Goal: Information Seeking & Learning: Learn about a topic

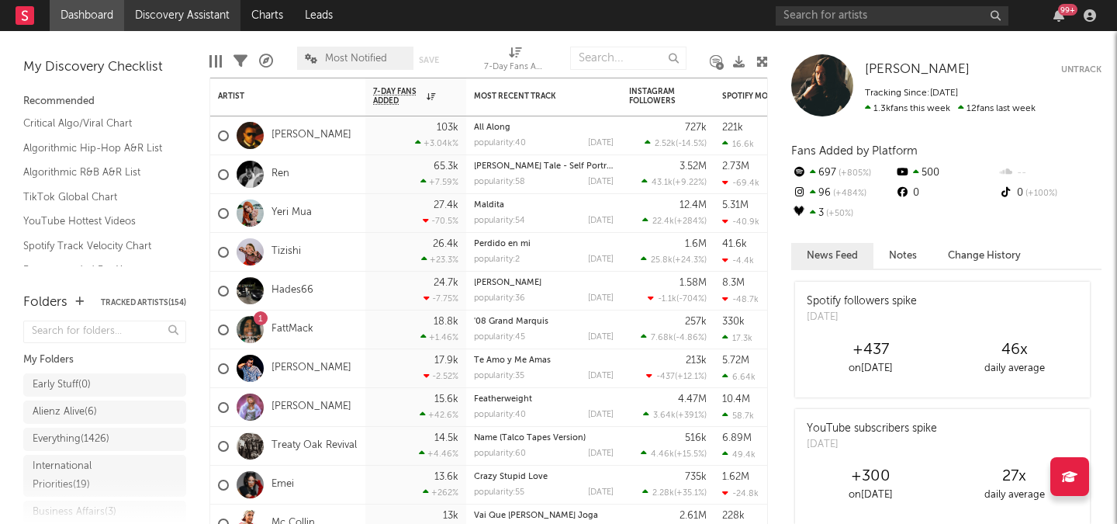
click at [174, 25] on link "Discovery Assistant" at bounding box center [182, 15] width 116 height 31
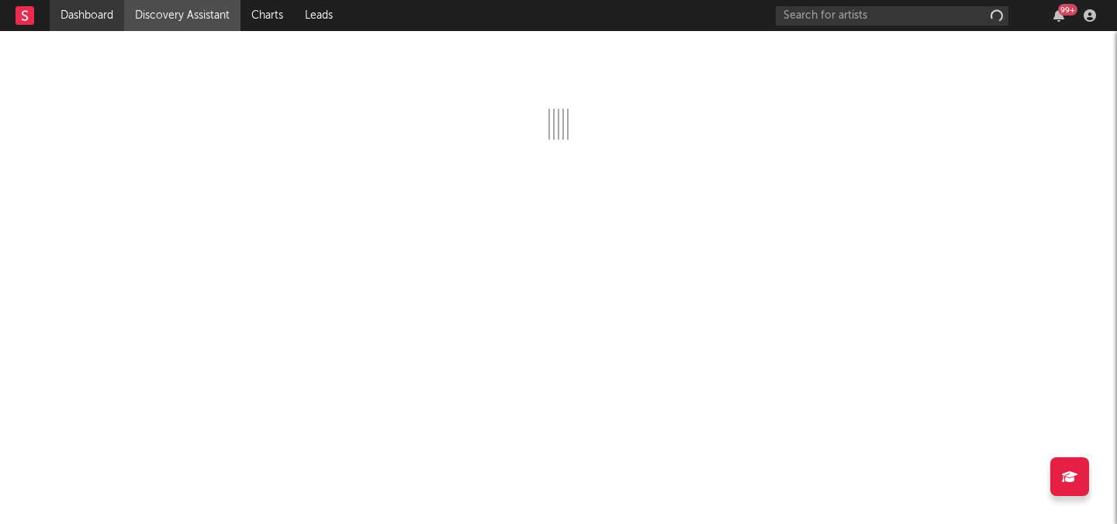
click at [102, 18] on link "Dashboard" at bounding box center [87, 15] width 74 height 31
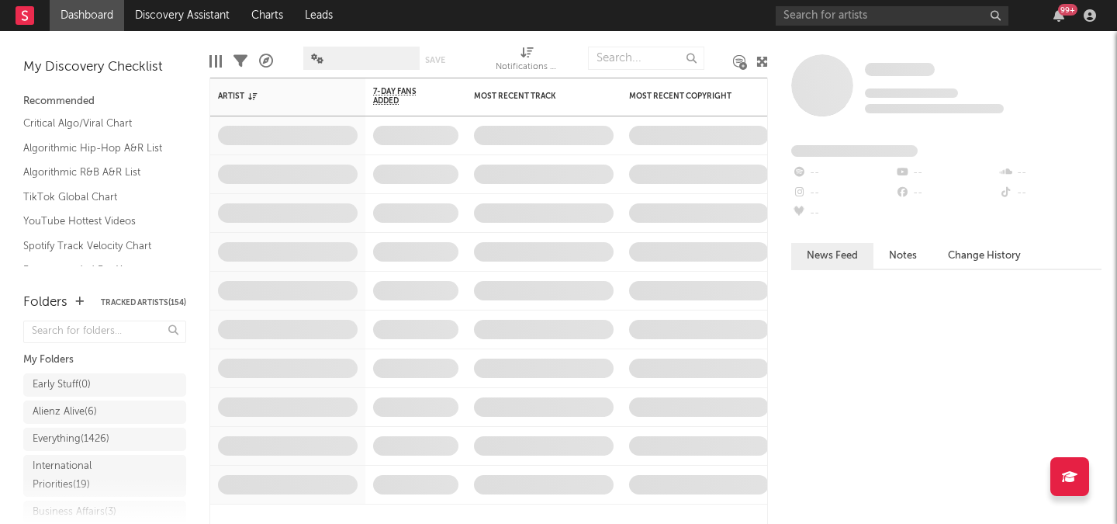
click at [842, 5] on div "99 +" at bounding box center [939, 15] width 326 height 31
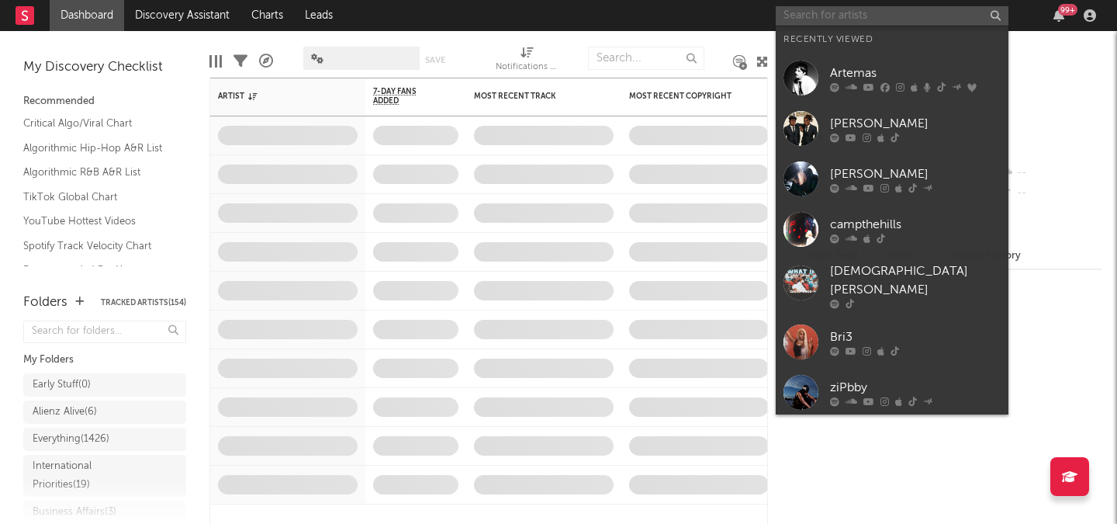
click at [842, 21] on input "text" at bounding box center [892, 15] width 233 height 19
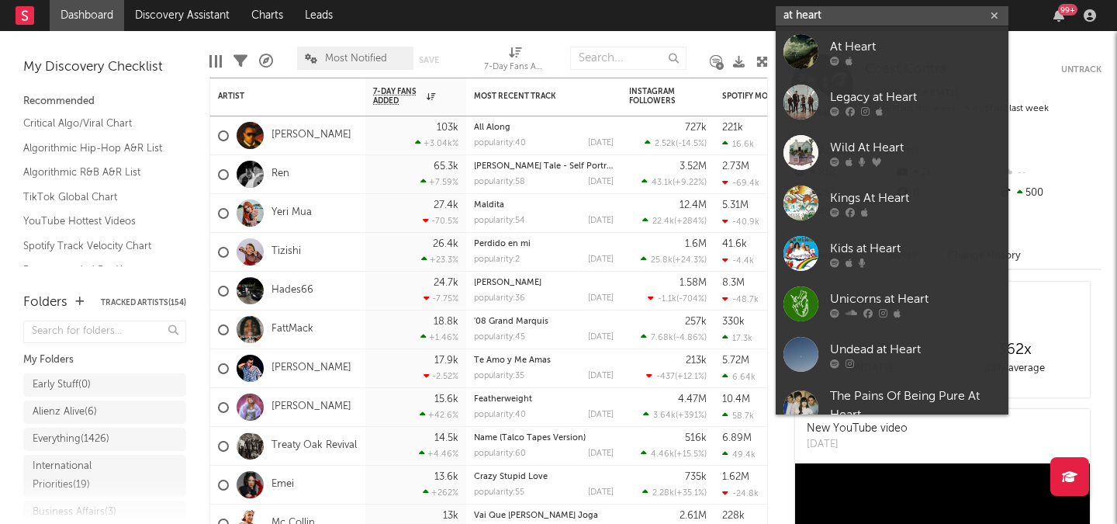
click at [795, 9] on input "at heart" at bounding box center [892, 15] width 233 height 19
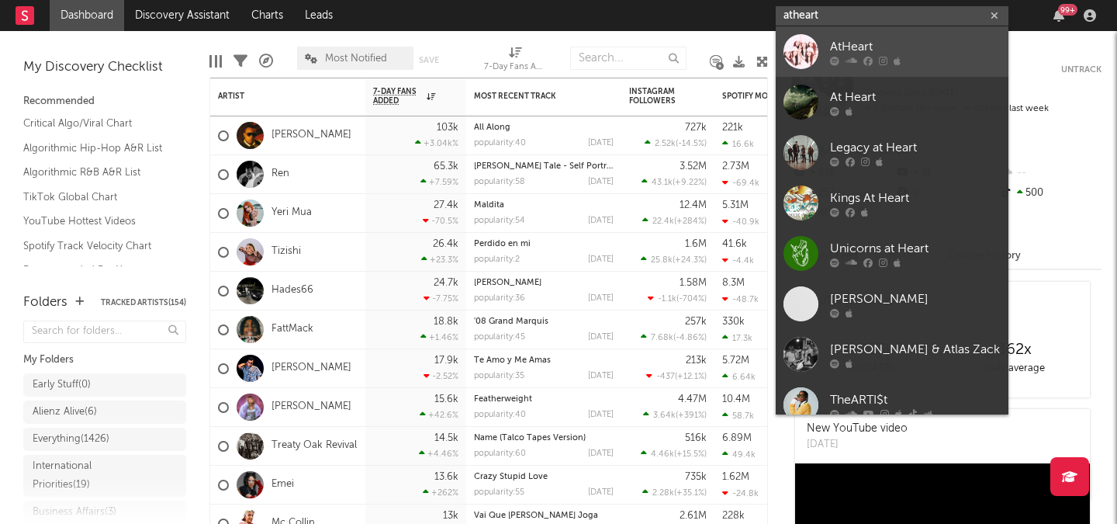
type input "atheart"
click at [843, 61] on div at bounding box center [915, 60] width 171 height 9
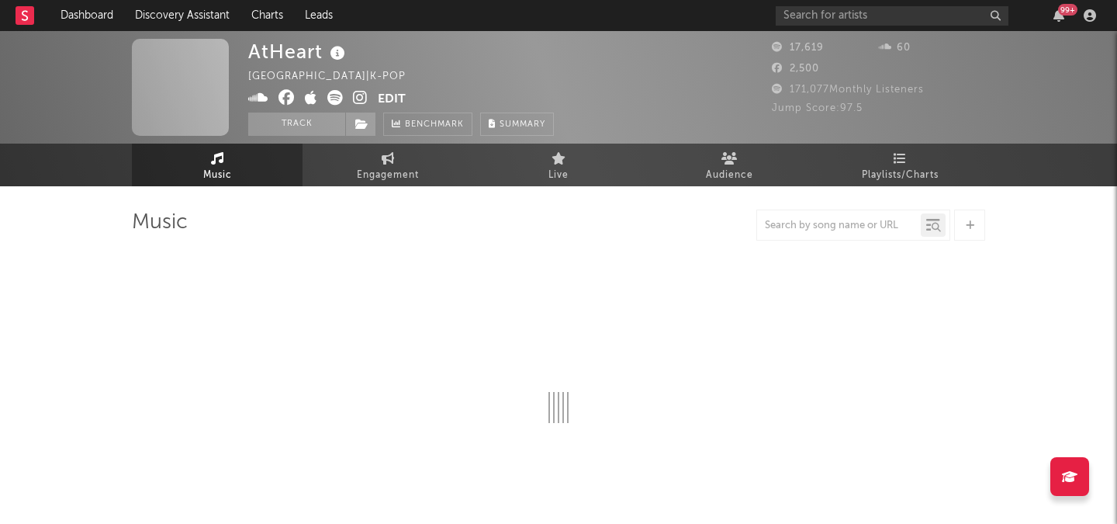
select select "1w"
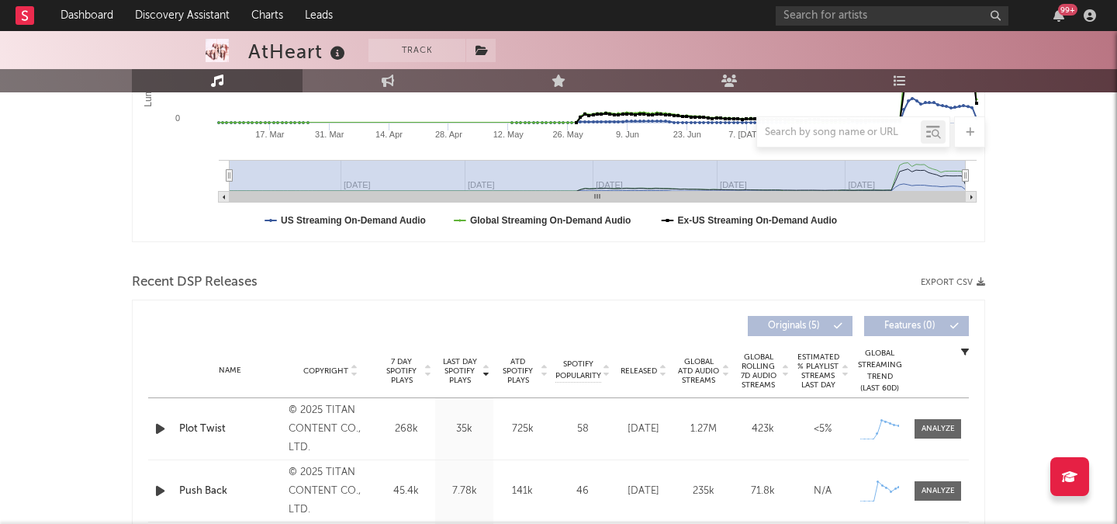
scroll to position [404, 0]
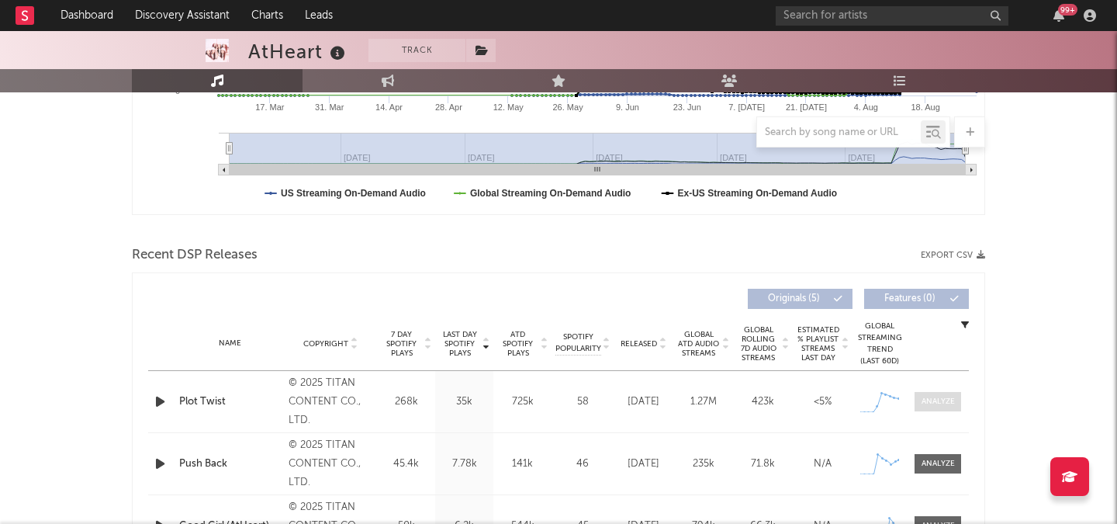
click at [944, 410] on span at bounding box center [937, 401] width 47 height 19
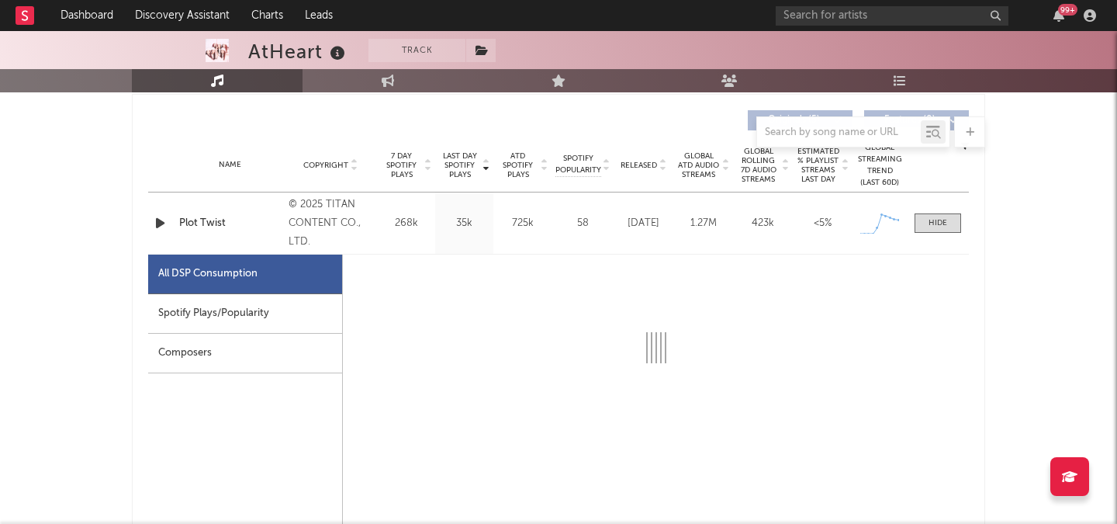
select select "1w"
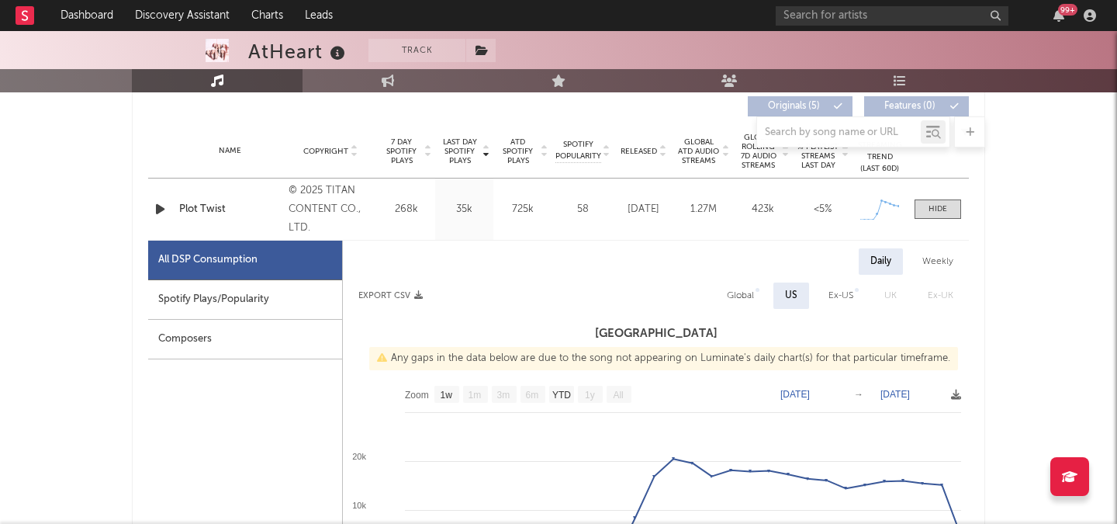
scroll to position [614, 0]
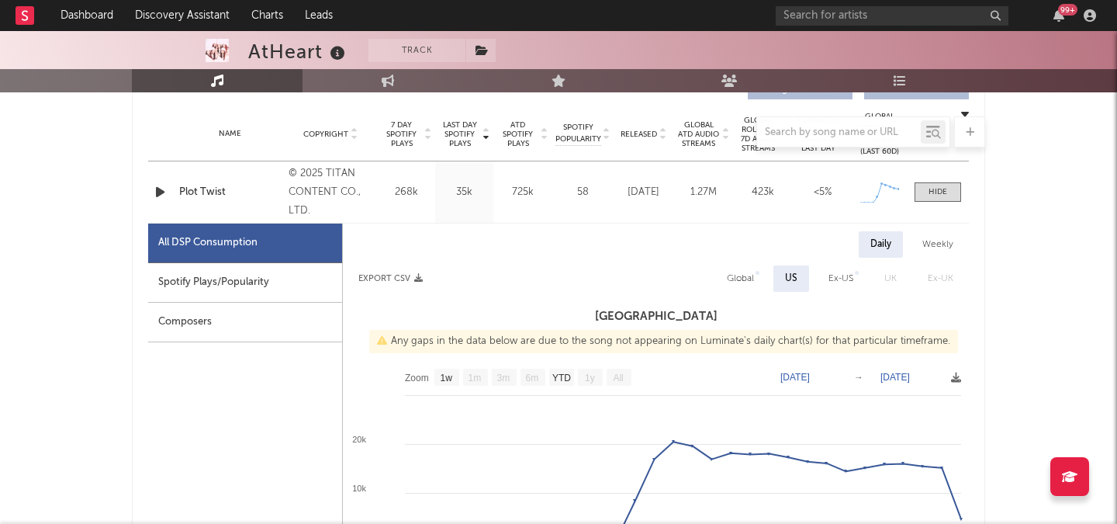
click at [928, 247] on div "Weekly" at bounding box center [938, 244] width 54 height 26
select select "1w"
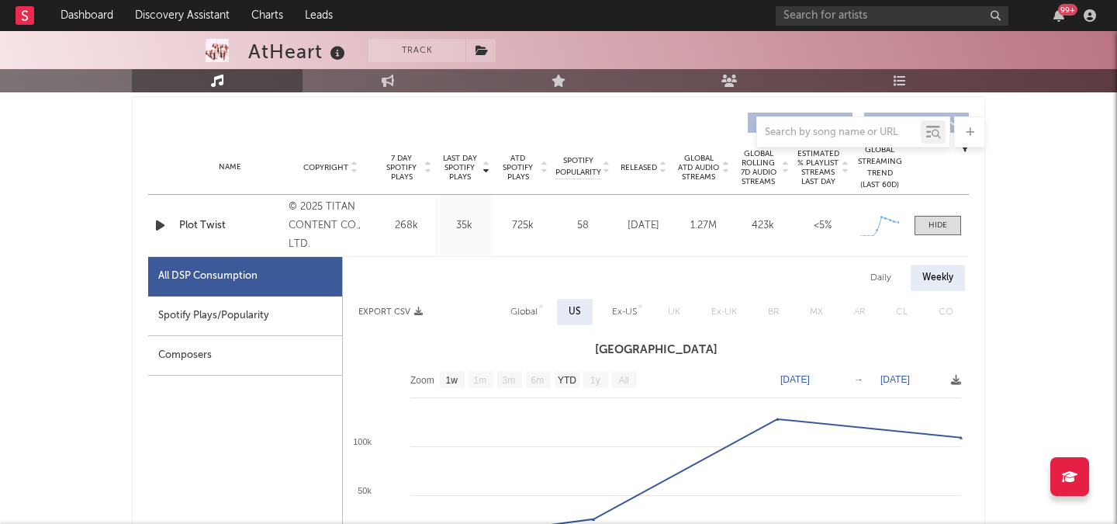
scroll to position [569, 0]
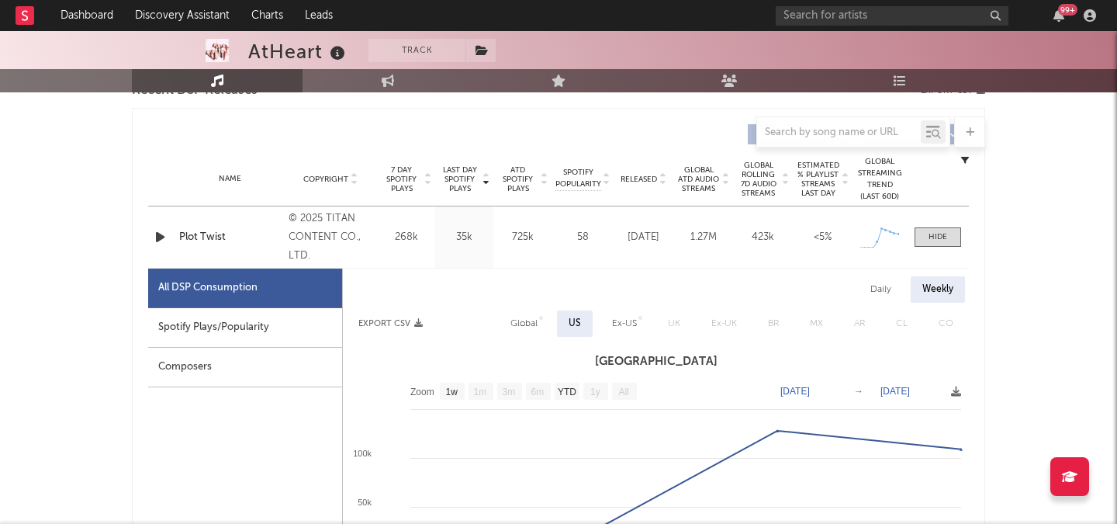
click at [529, 333] on div "Global" at bounding box center [524, 323] width 50 height 26
select select "1w"
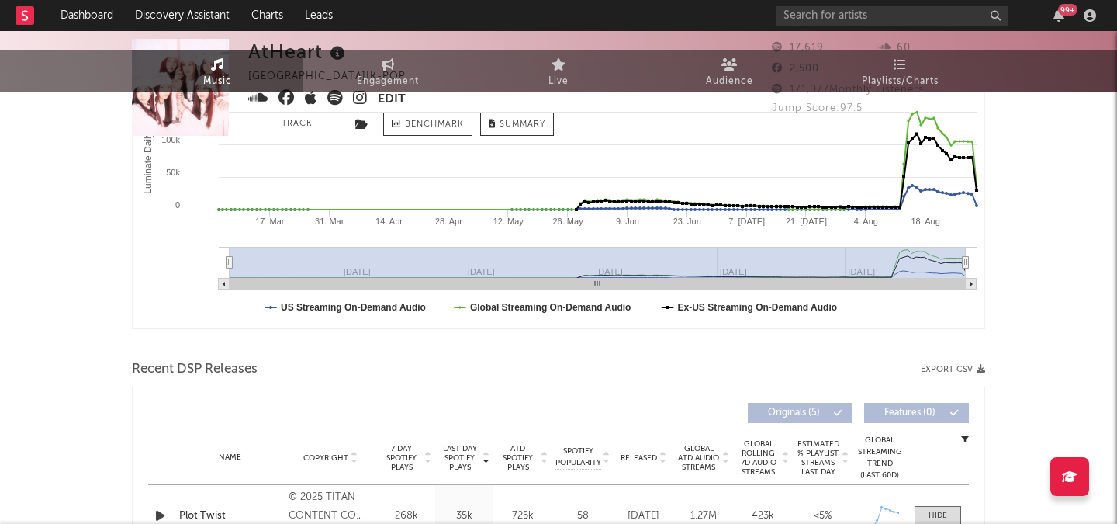
scroll to position [0, 0]
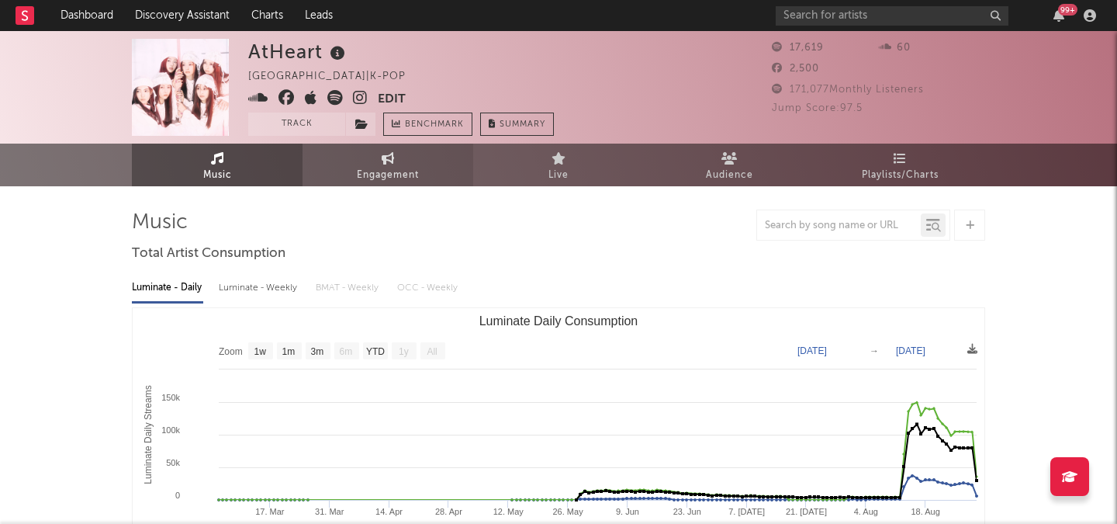
click at [358, 161] on link "Engagement" at bounding box center [388, 164] width 171 height 43
select select "1w"
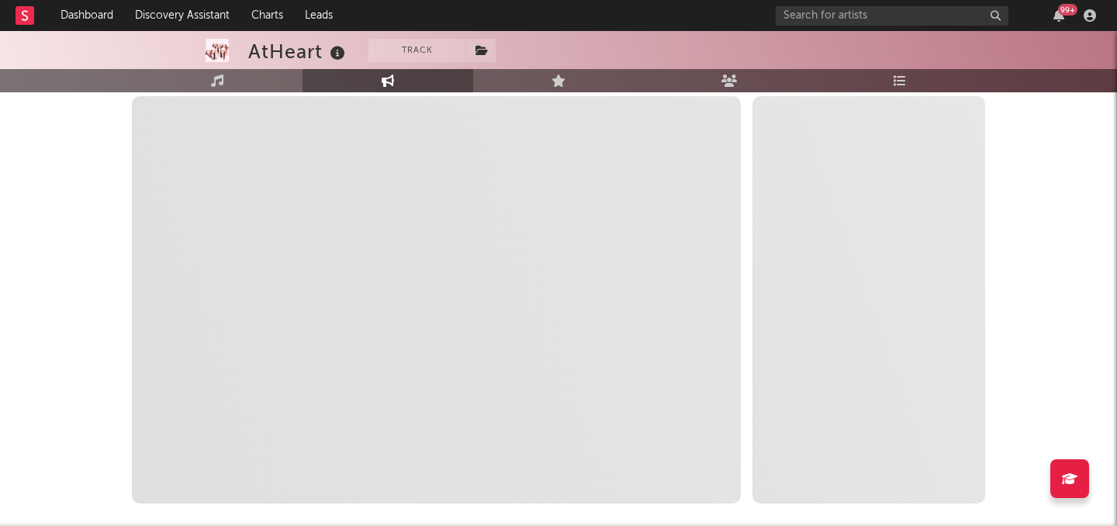
scroll to position [203, 0]
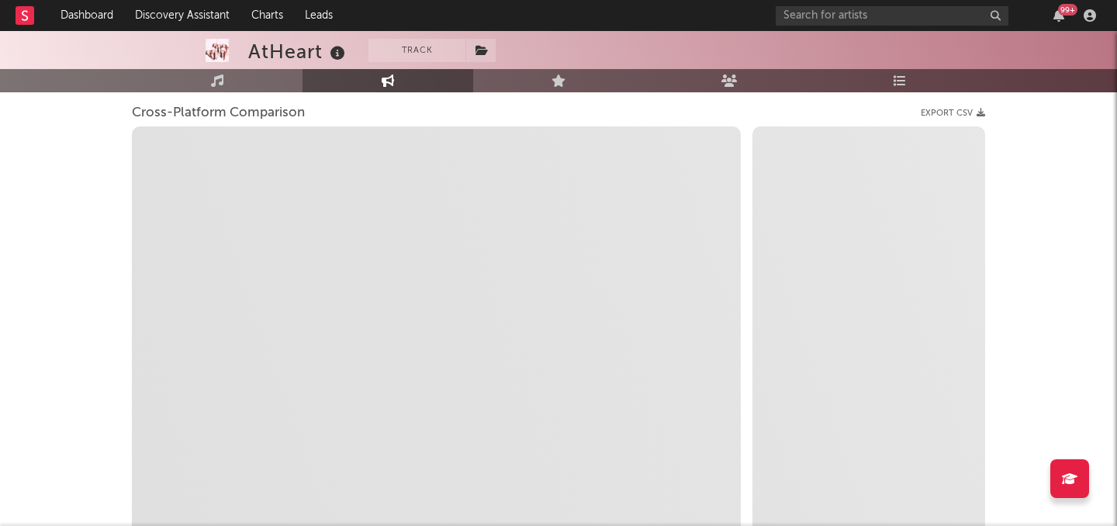
select select "1m"
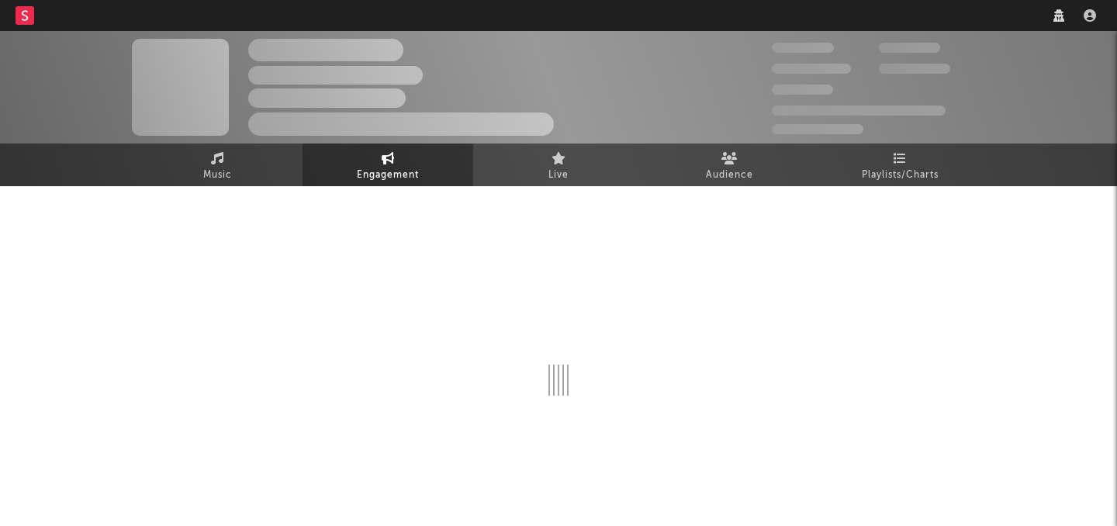
scroll to position [17, 0]
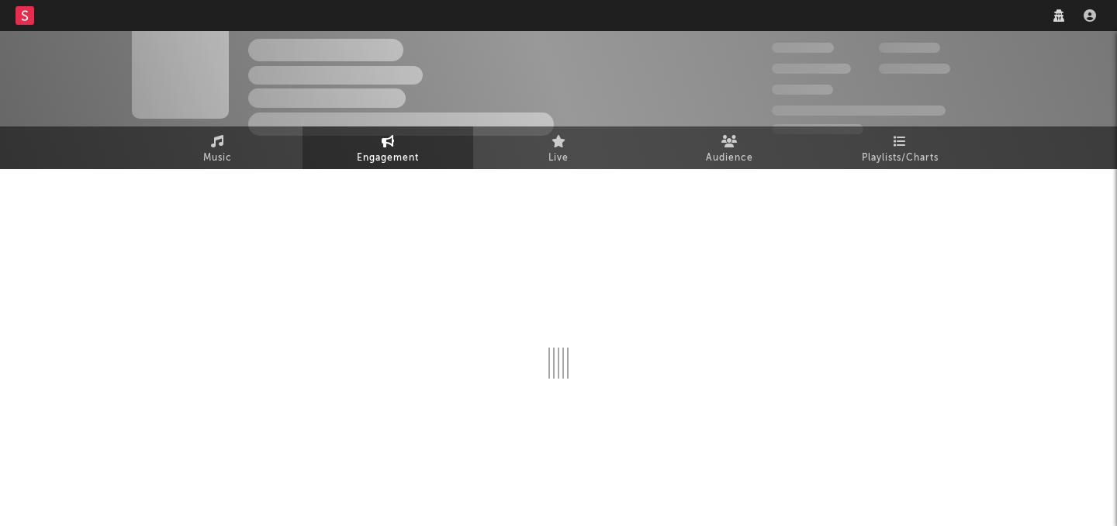
select select "1w"
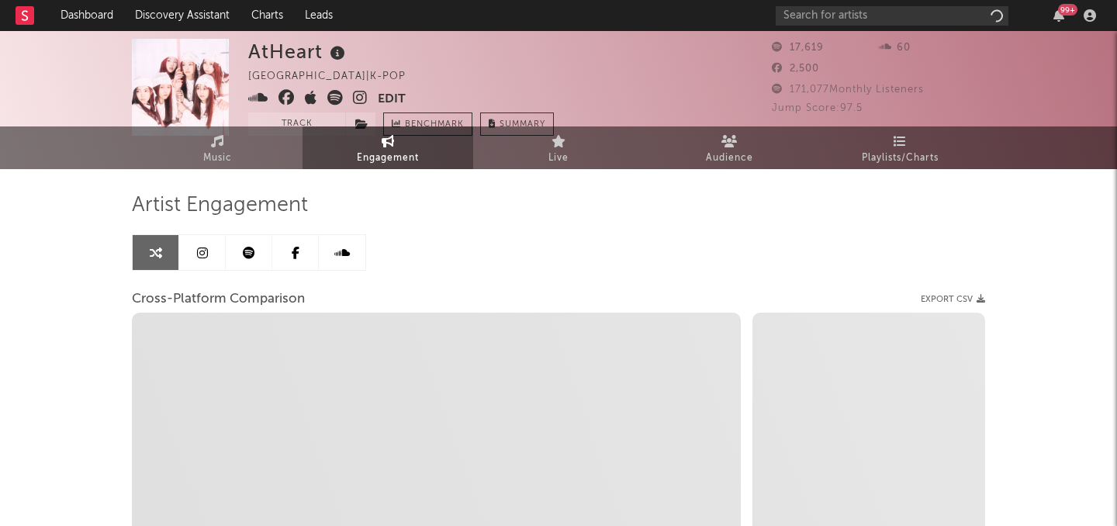
select select "1m"
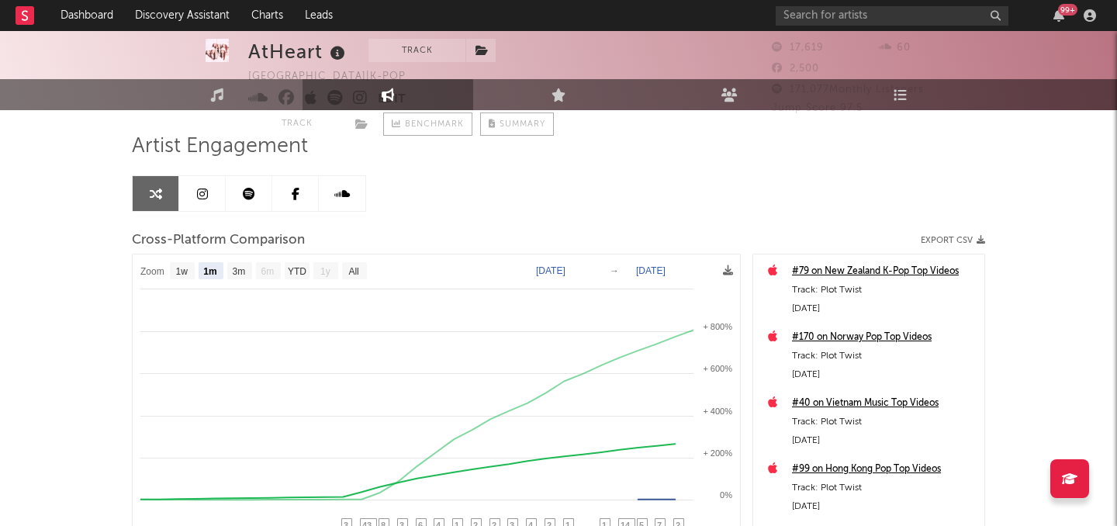
select select "1m"
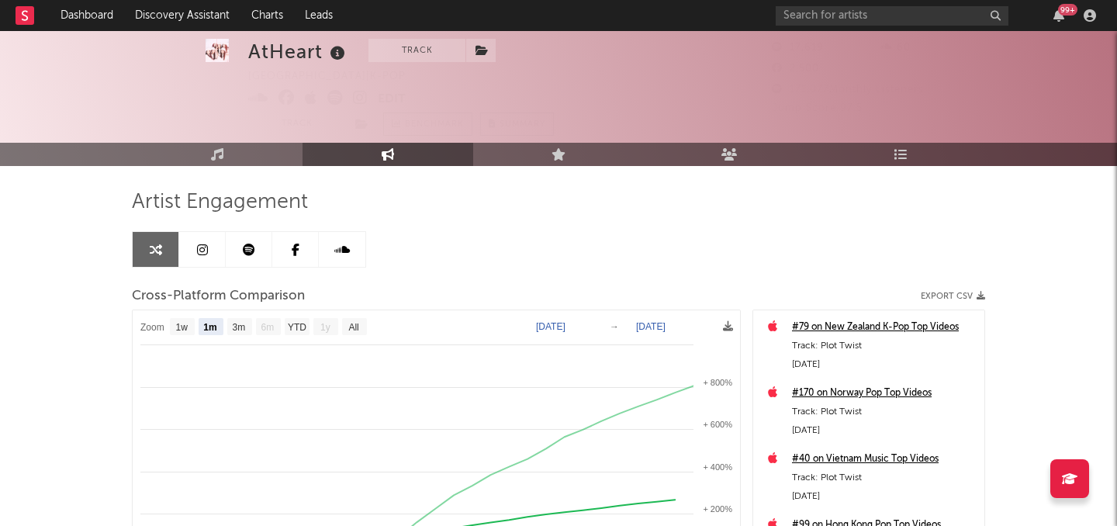
scroll to position [0, 0]
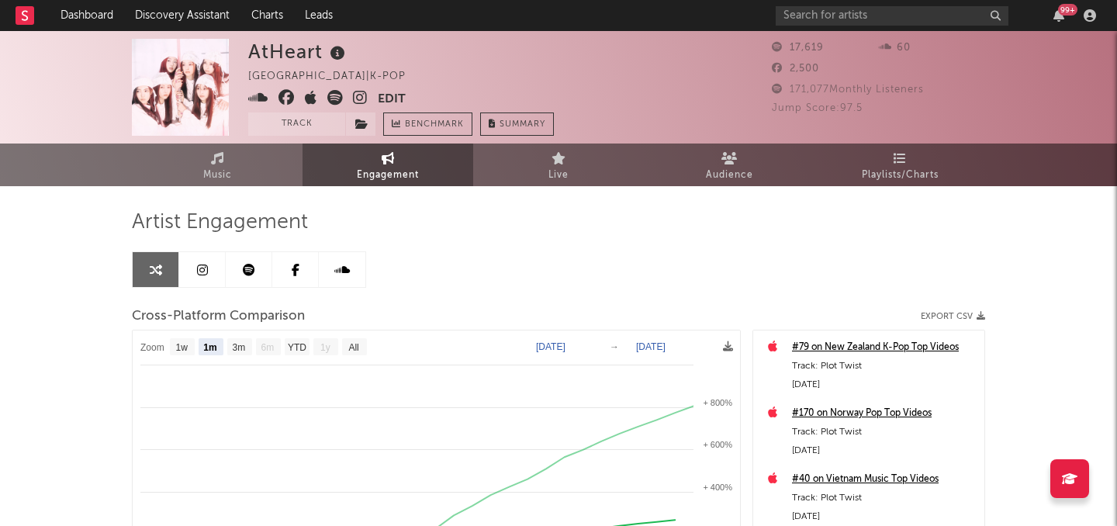
click at [179, 270] on link at bounding box center [202, 269] width 47 height 35
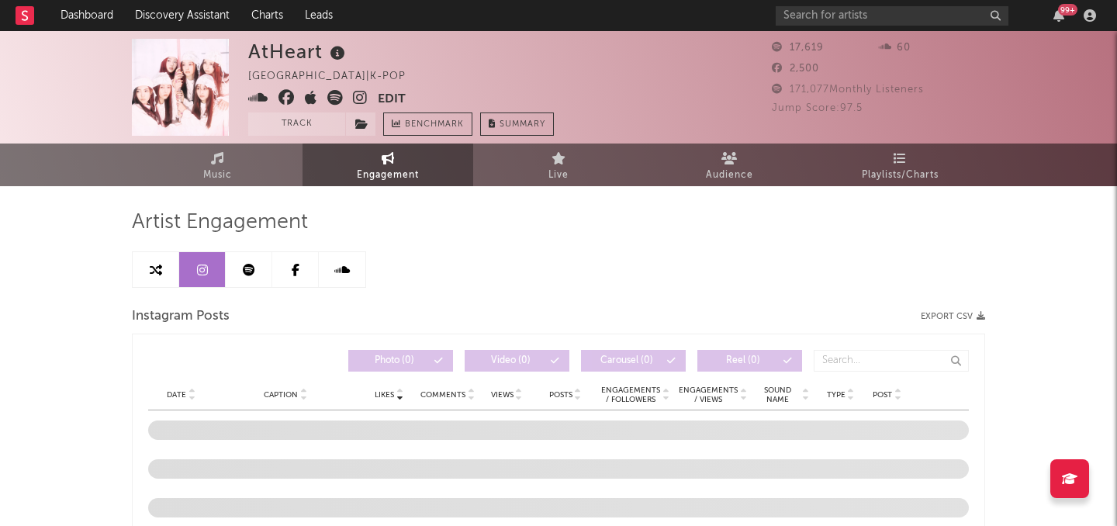
select select "1w"
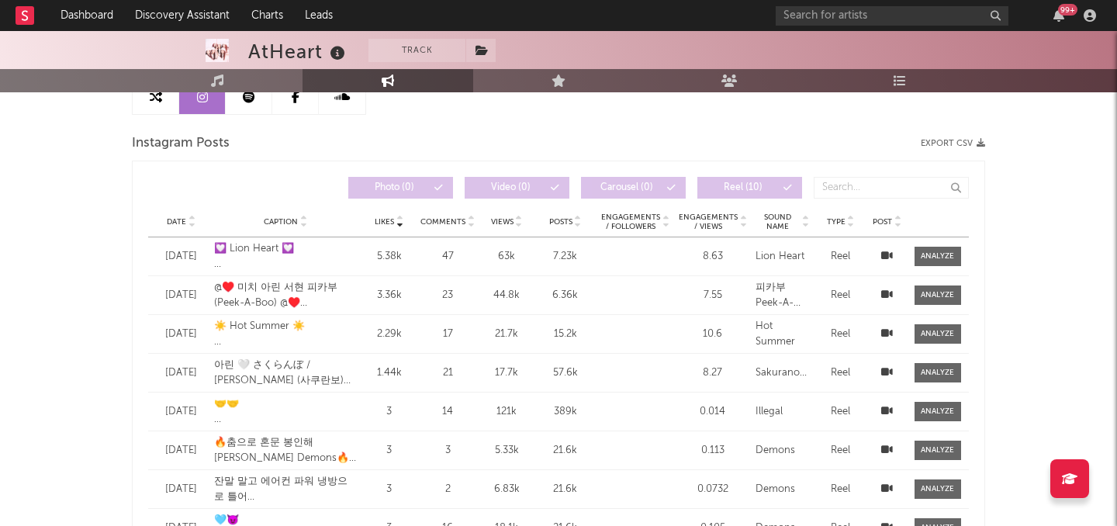
scroll to position [180, 0]
